Goal: Task Accomplishment & Management: Use online tool/utility

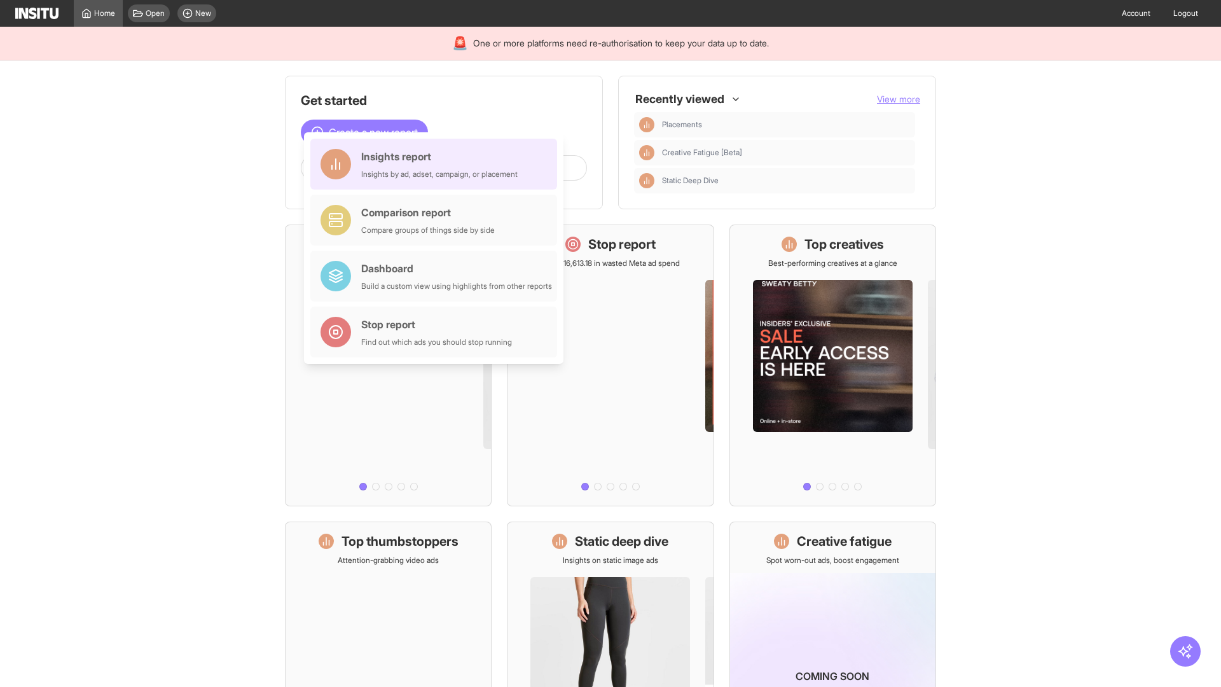
click at [437, 164] on div "Insights report Insights by ad, adset, campaign, or placement" at bounding box center [439, 164] width 156 height 31
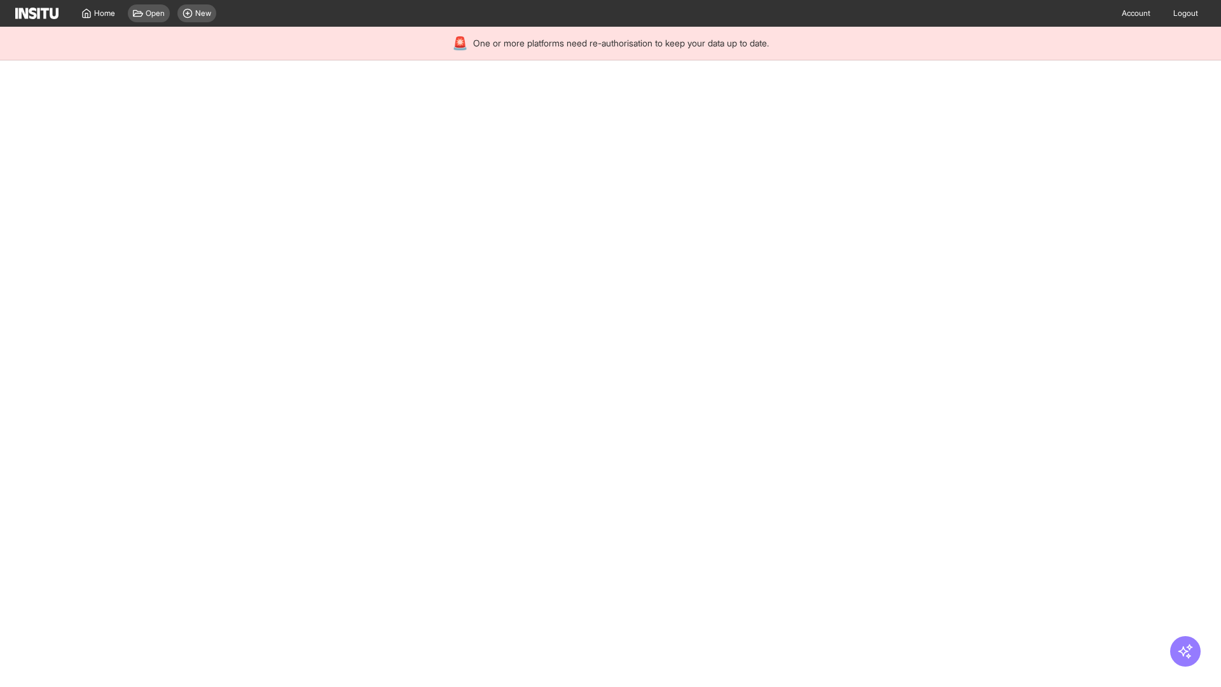
select select "**"
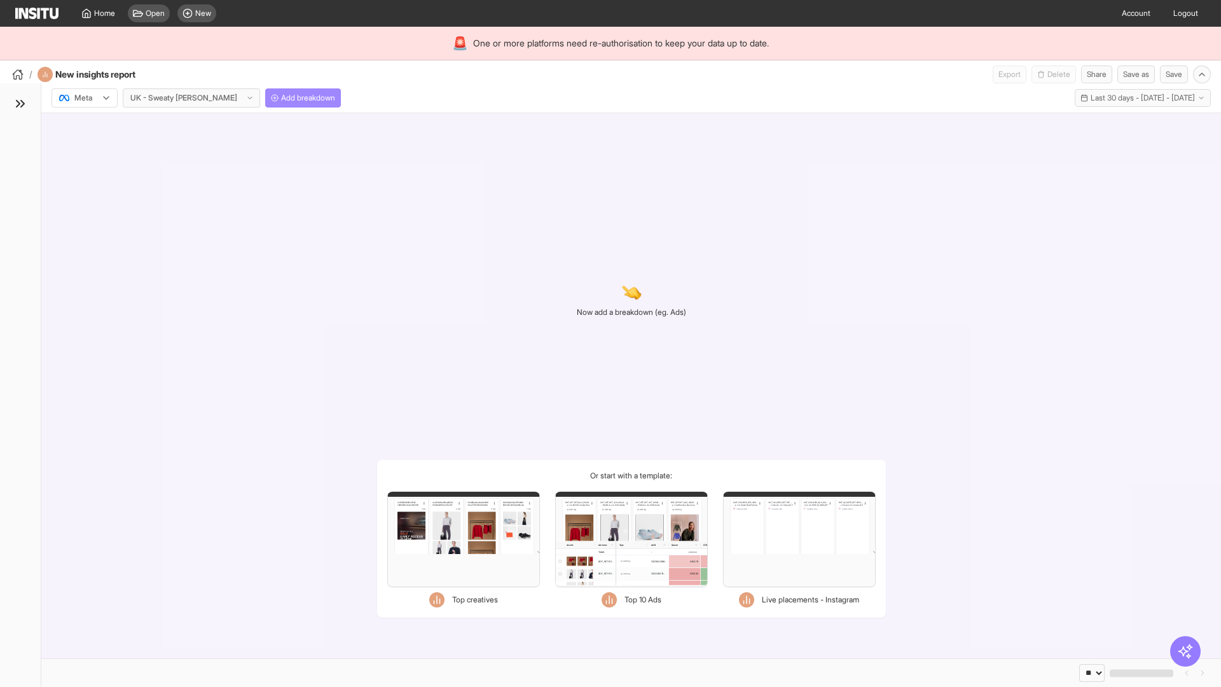
click at [281, 98] on span "Add breakdown" at bounding box center [308, 98] width 54 height 10
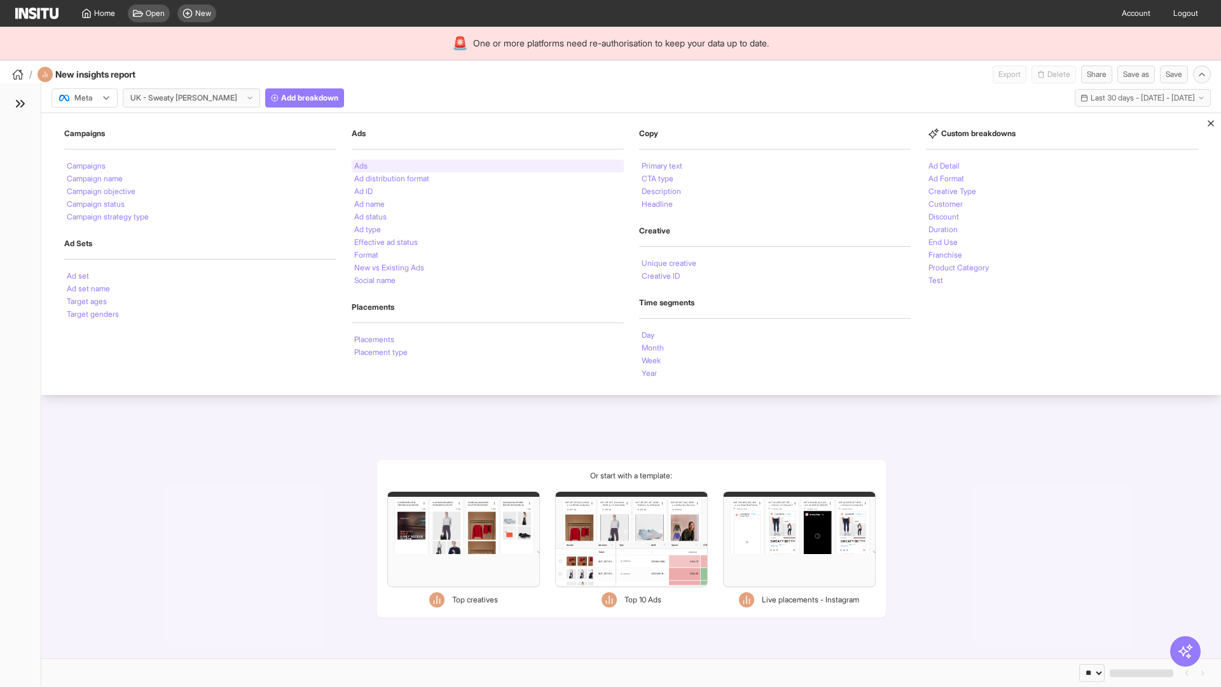
click at [361, 166] on li "Ads" at bounding box center [360, 166] width 13 height 8
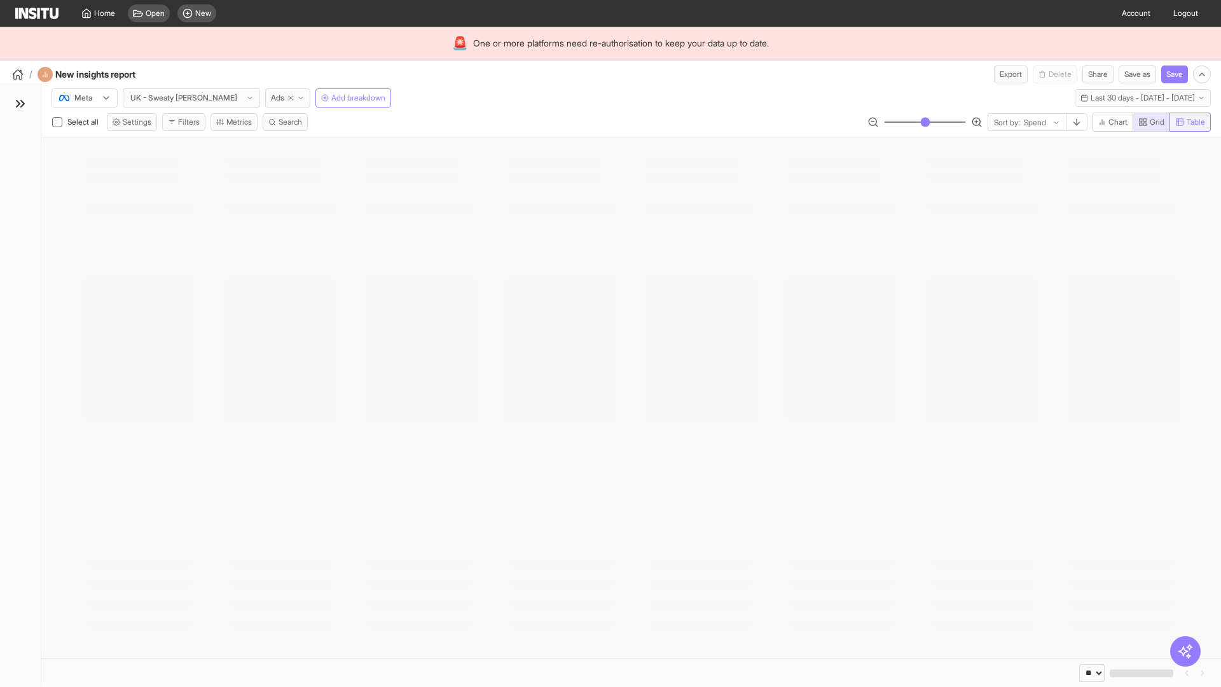
click at [1189, 122] on span "Table" at bounding box center [1196, 122] width 18 height 10
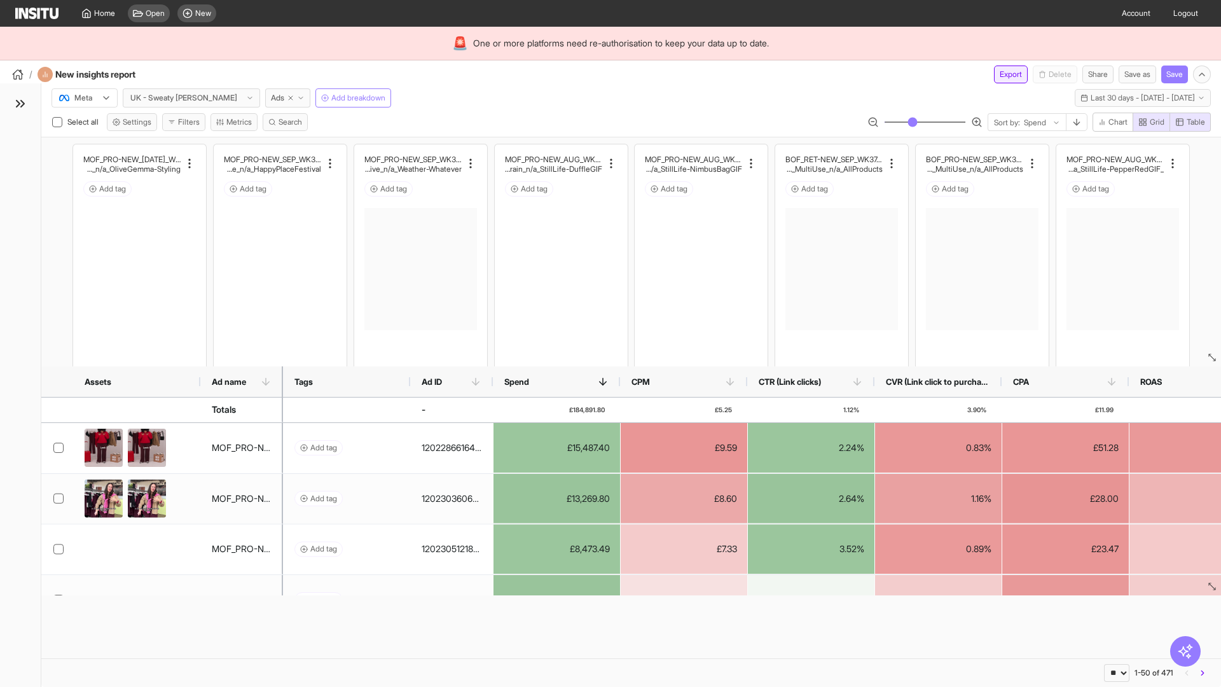
click at [1003, 74] on button "Export" at bounding box center [1011, 74] width 34 height 18
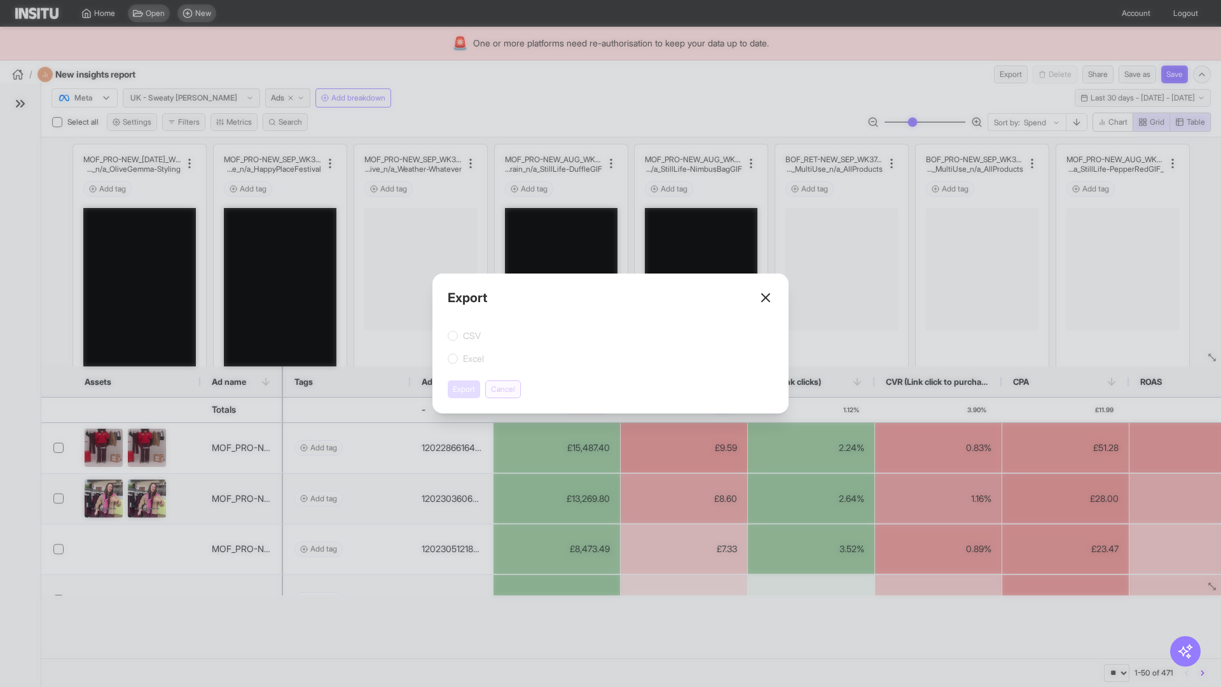
click at [505, 389] on button "Cancel" at bounding box center [503, 389] width 36 height 18
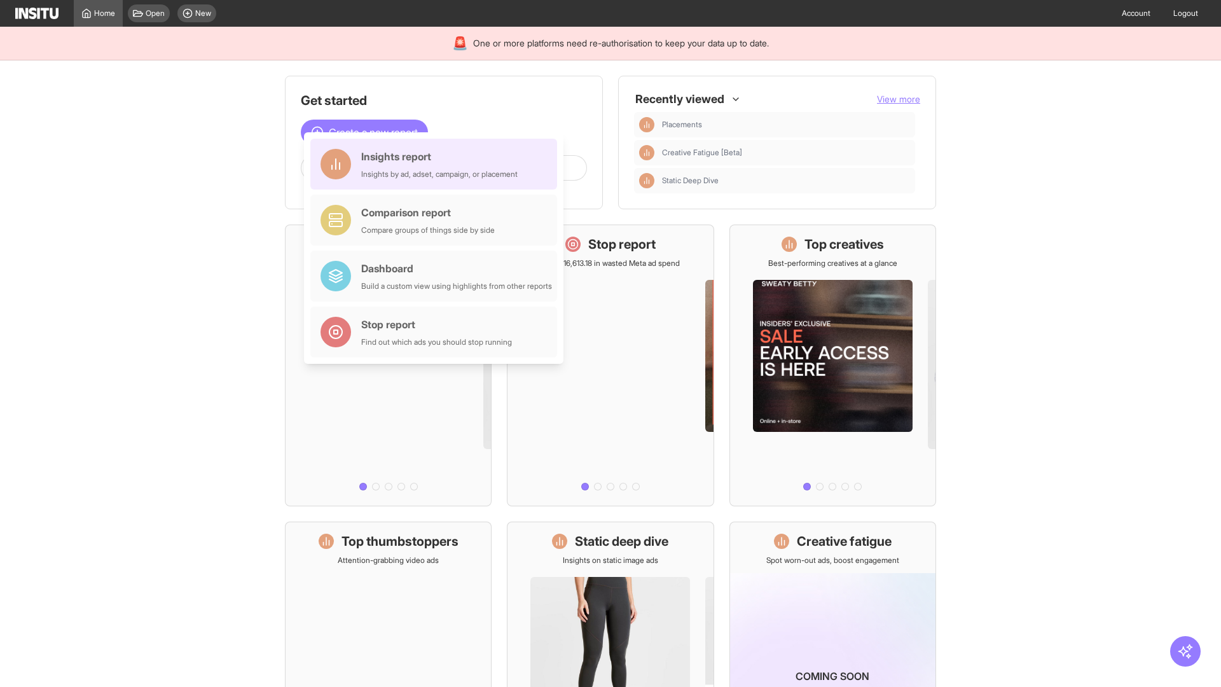
click at [437, 164] on div "Insights report Insights by ad, adset, campaign, or placement" at bounding box center [439, 164] width 156 height 31
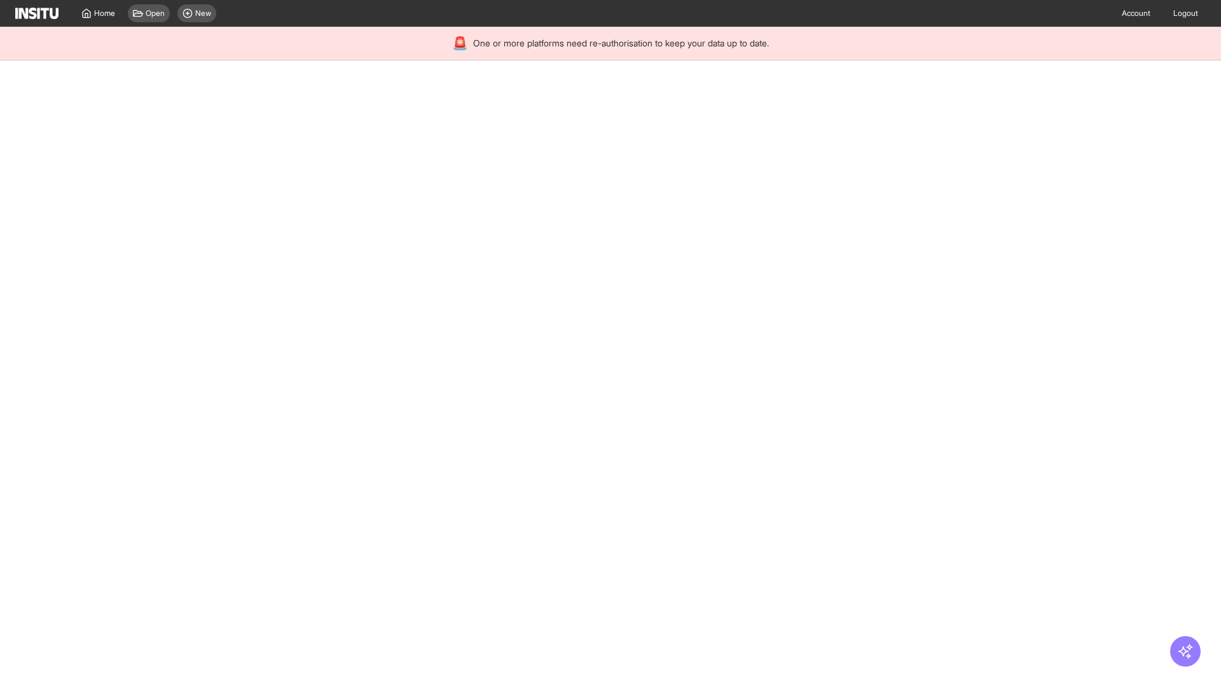
select select "**"
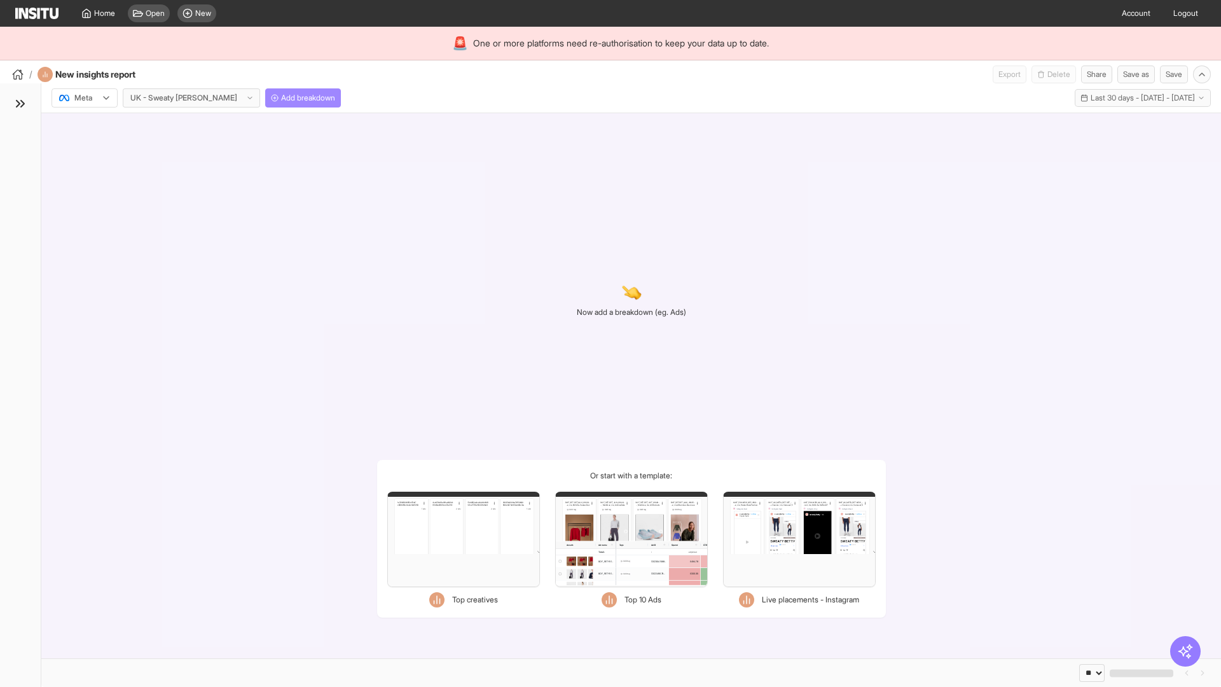
click at [281, 98] on span "Add breakdown" at bounding box center [308, 98] width 54 height 10
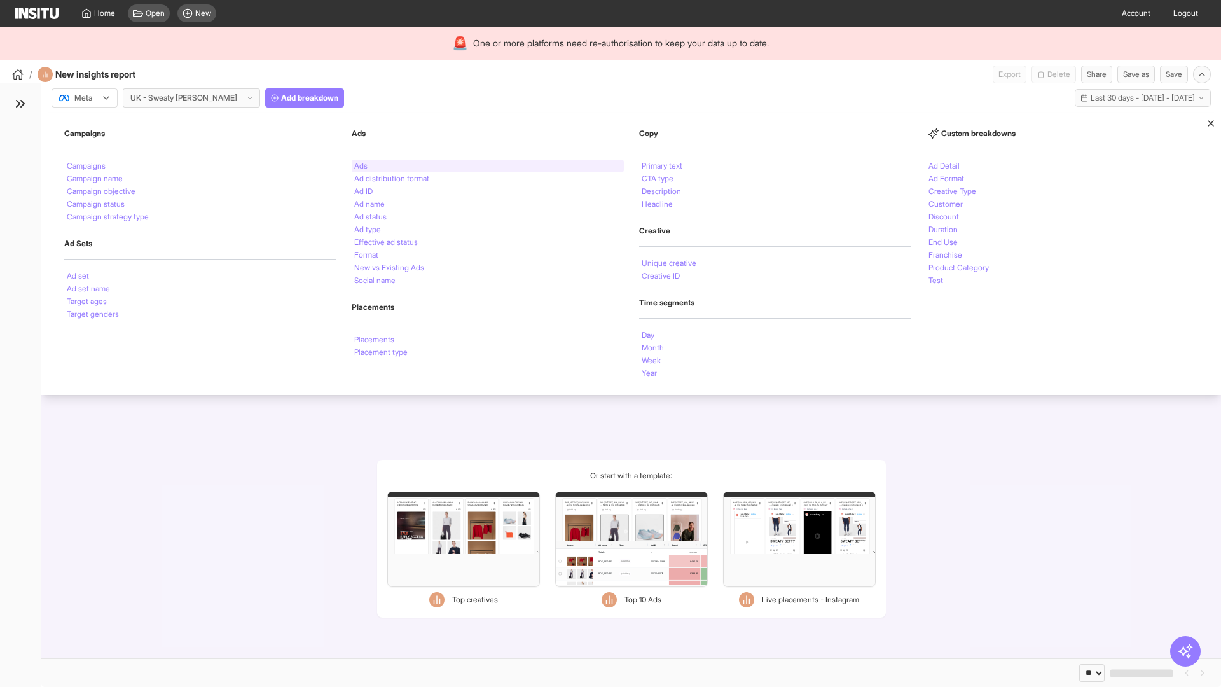
click at [361, 166] on li "Ads" at bounding box center [360, 166] width 13 height 8
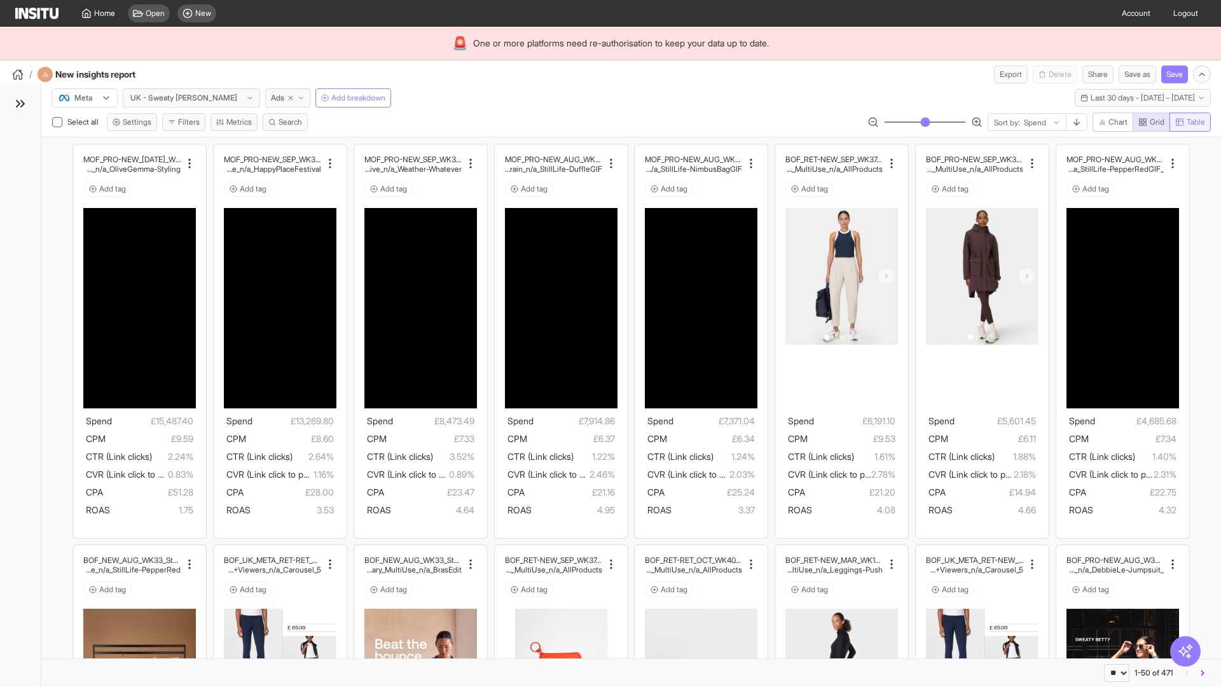
click at [1189, 122] on span "Table" at bounding box center [1196, 122] width 18 height 10
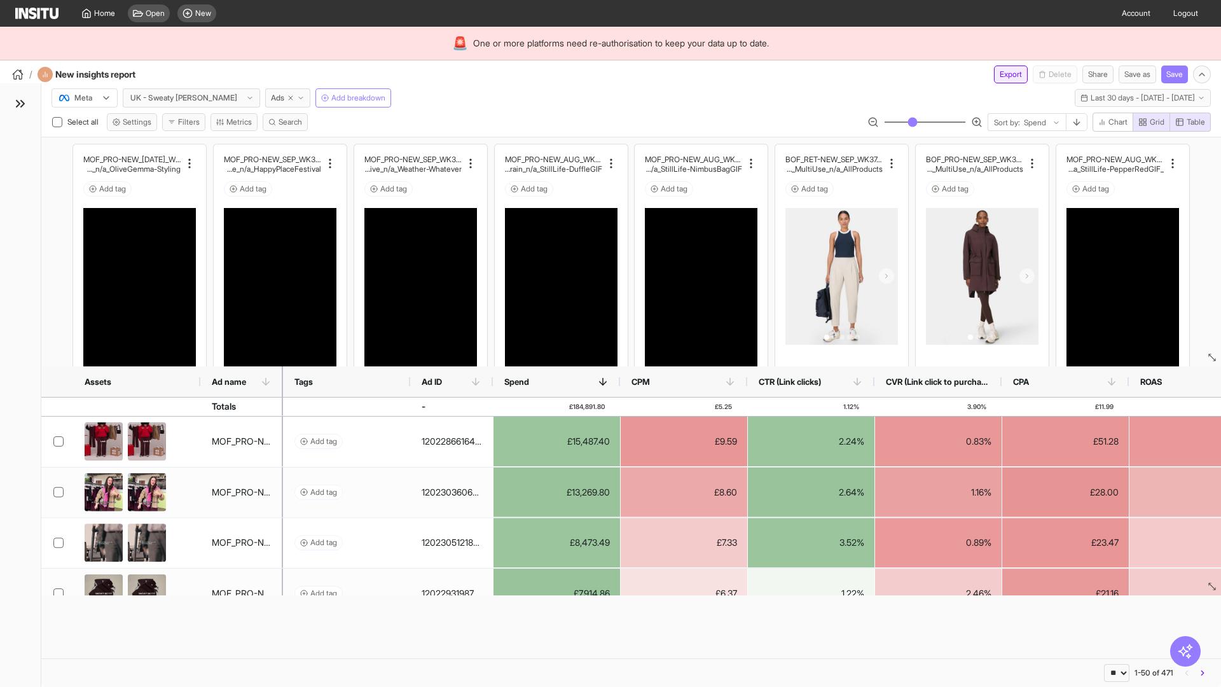
click at [1003, 74] on button "Export" at bounding box center [1011, 74] width 34 height 18
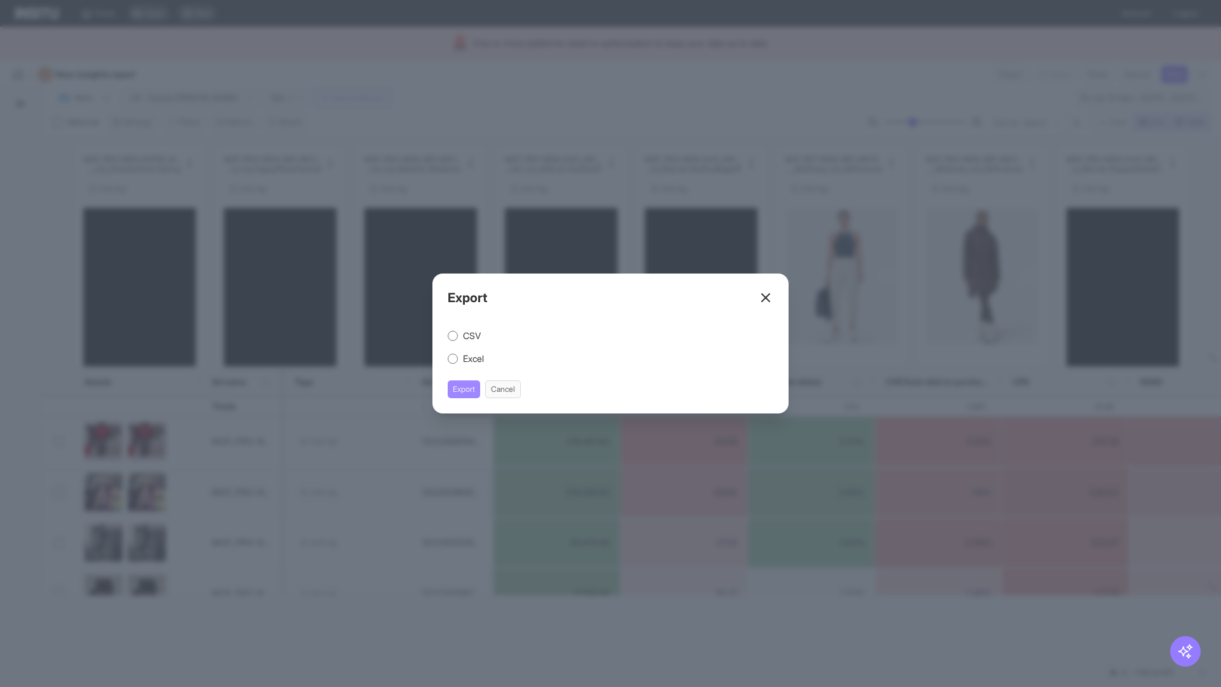
click at [464, 389] on button "Export" at bounding box center [464, 389] width 32 height 18
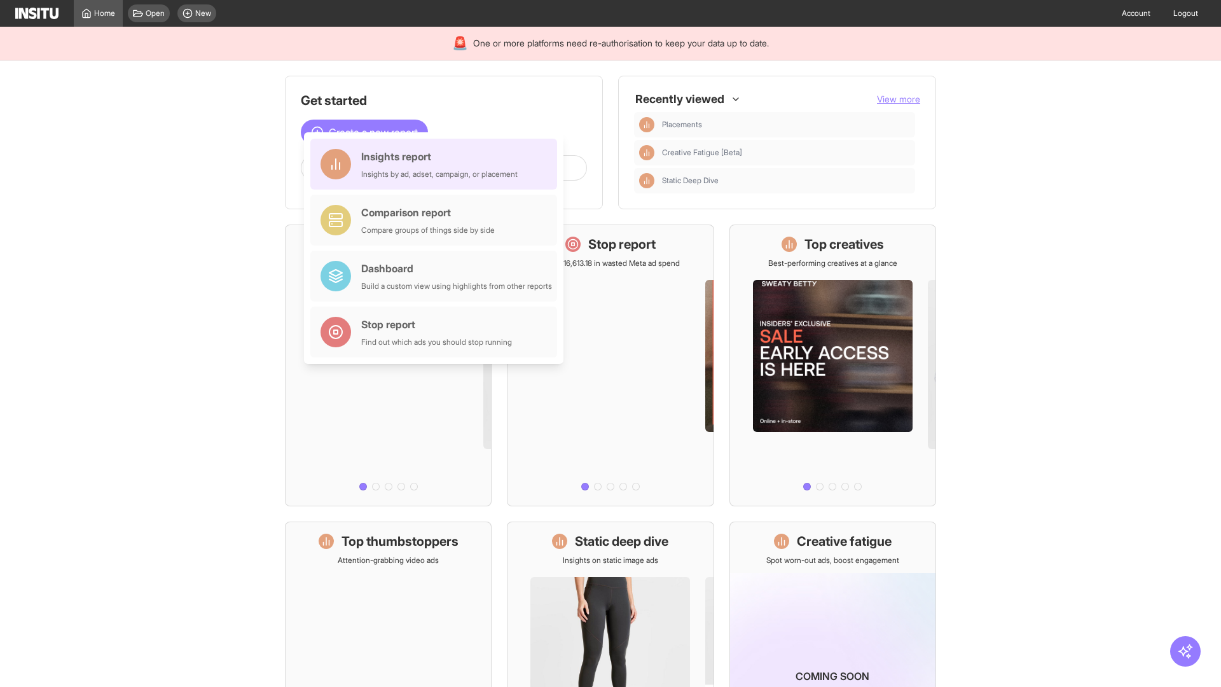
click at [437, 164] on div "Insights report Insights by ad, adset, campaign, or placement" at bounding box center [439, 164] width 156 height 31
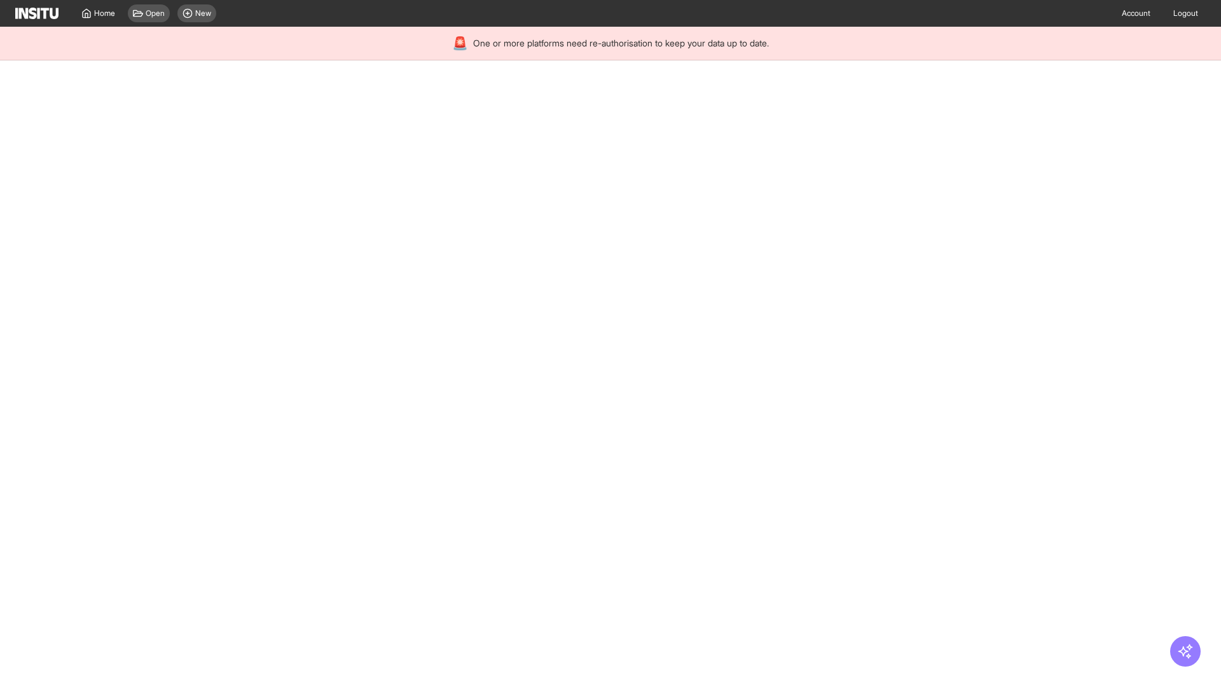
select select "**"
